Goal: Task Accomplishment & Management: Use online tool/utility

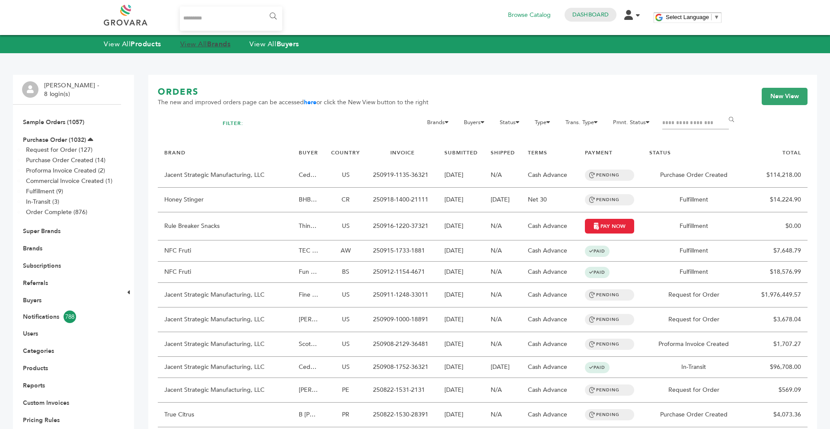
click at [226, 45] on strong "Brands" at bounding box center [218, 44] width 23 height 10
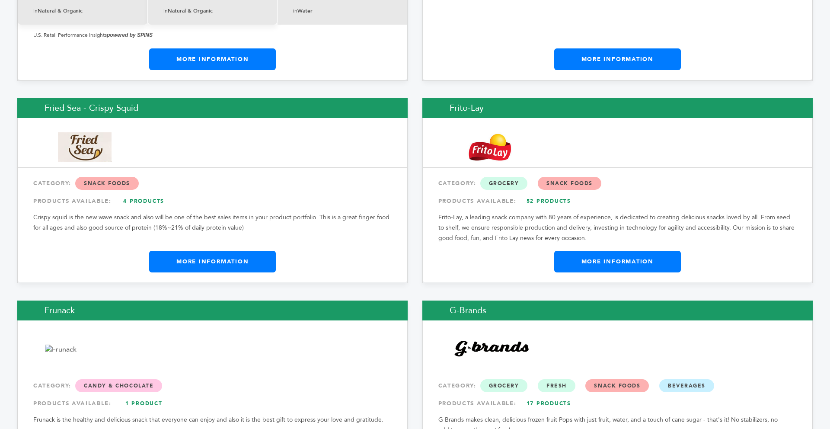
scroll to position [5096, 0]
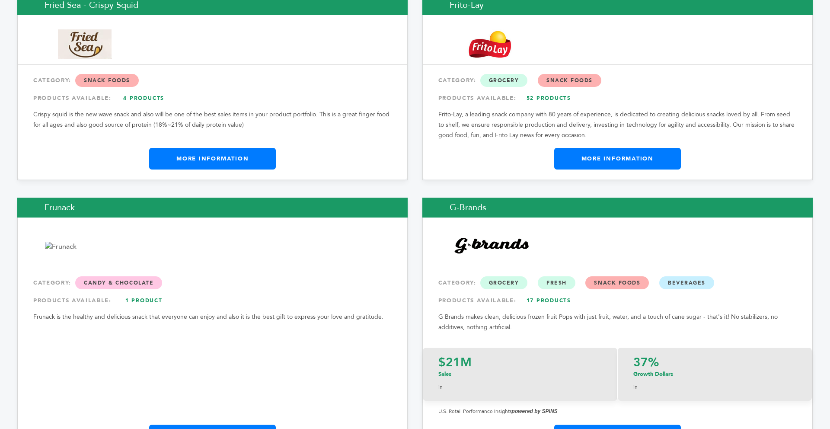
drag, startPoint x: 828, startPoint y: 26, endPoint x: 800, endPoint y: 258, distance: 232.8
click at [232, 148] on link "More Information" at bounding box center [212, 159] width 127 height 22
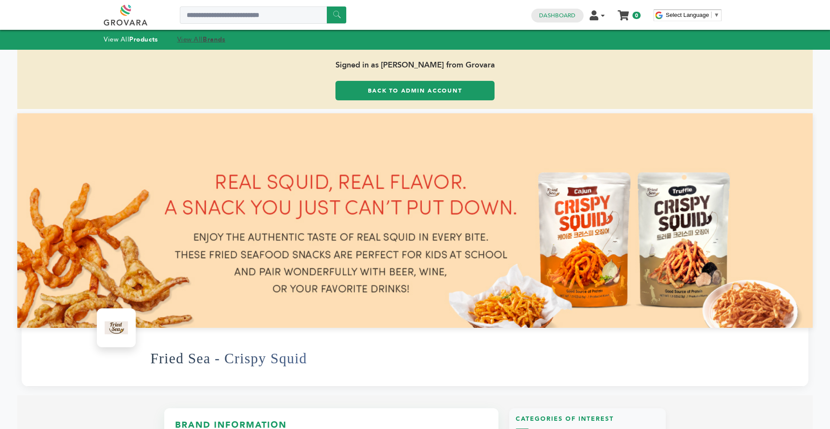
click at [215, 39] on strong "Brands" at bounding box center [214, 39] width 22 height 9
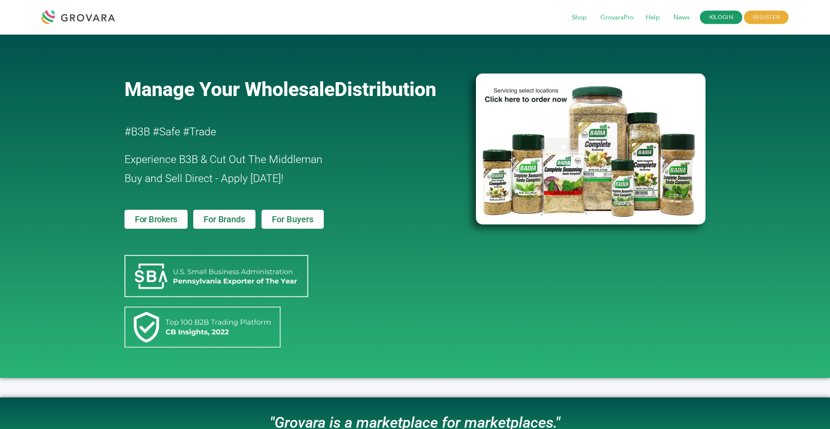
drag, startPoint x: 0, startPoint y: 0, endPoint x: 717, endPoint y: 18, distance: 716.7
click at [717, 18] on link "LOGIN" at bounding box center [721, 17] width 42 height 13
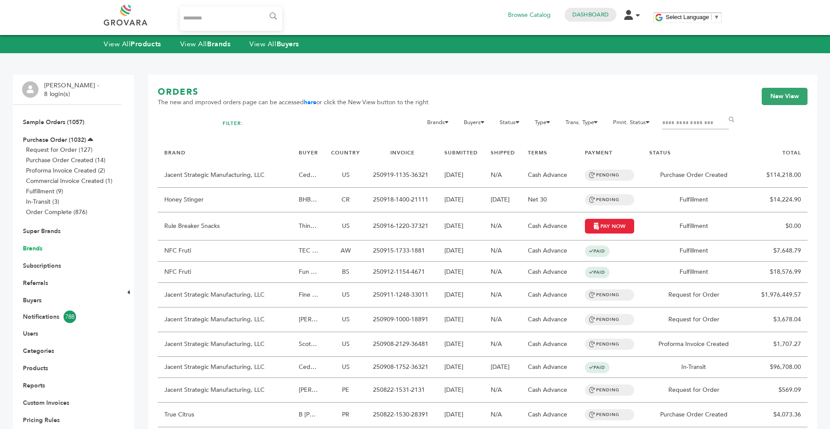
click at [36, 249] on link "Brands" at bounding box center [32, 248] width 19 height 8
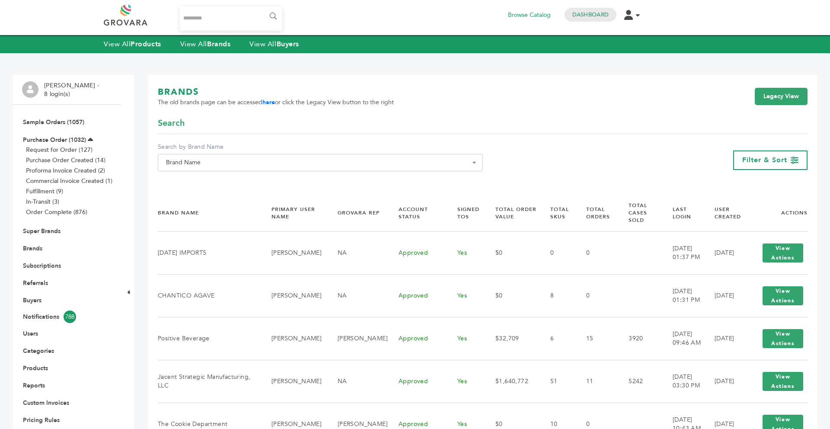
click at [228, 166] on span "Brand Name" at bounding box center [319, 162] width 315 height 12
click at [214, 184] on input "Search" at bounding box center [320, 178] width 321 height 11
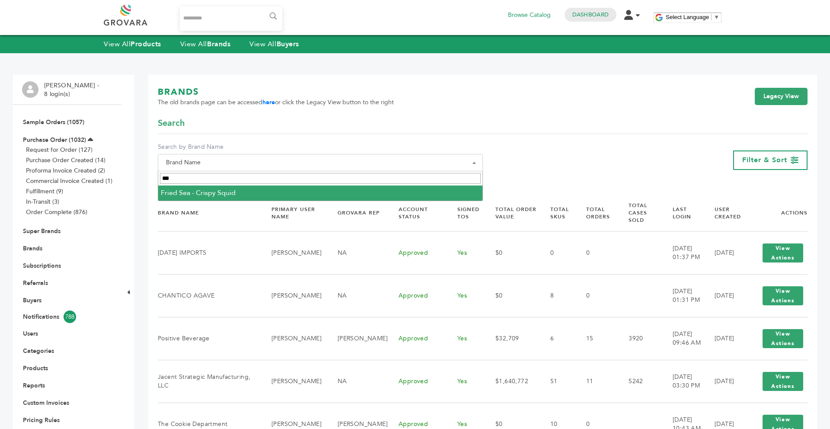
type input "***"
select select "**********"
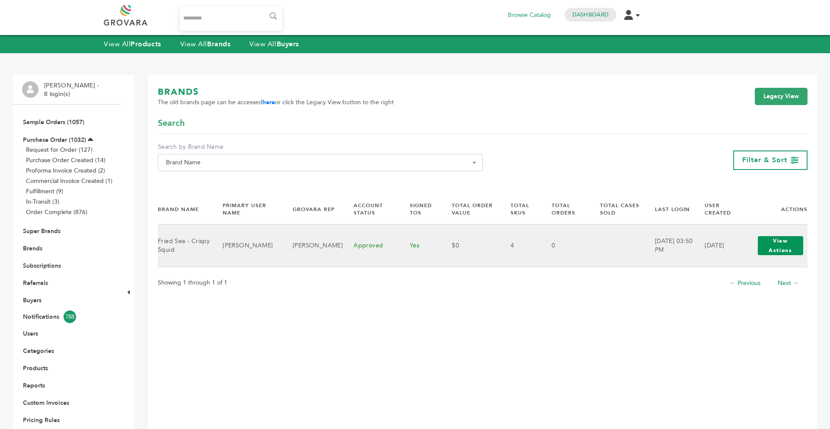
click at [772, 245] on button "View Actions" at bounding box center [780, 245] width 45 height 19
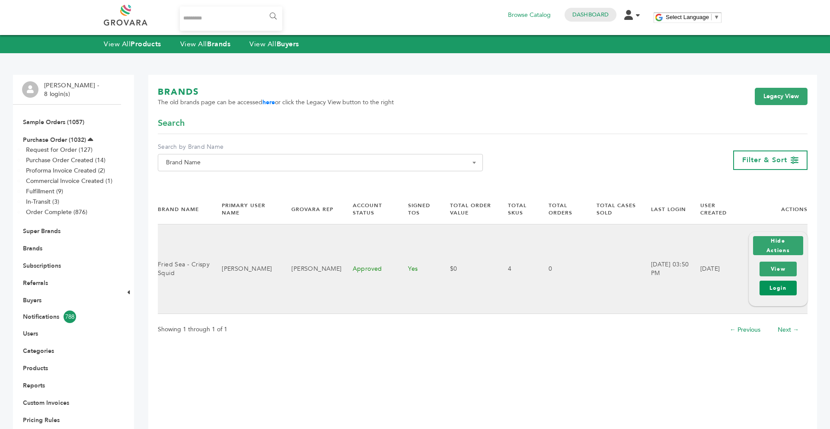
click at [773, 290] on link "Login" at bounding box center [777, 287] width 37 height 15
